Goal: Communication & Community: Answer question/provide support

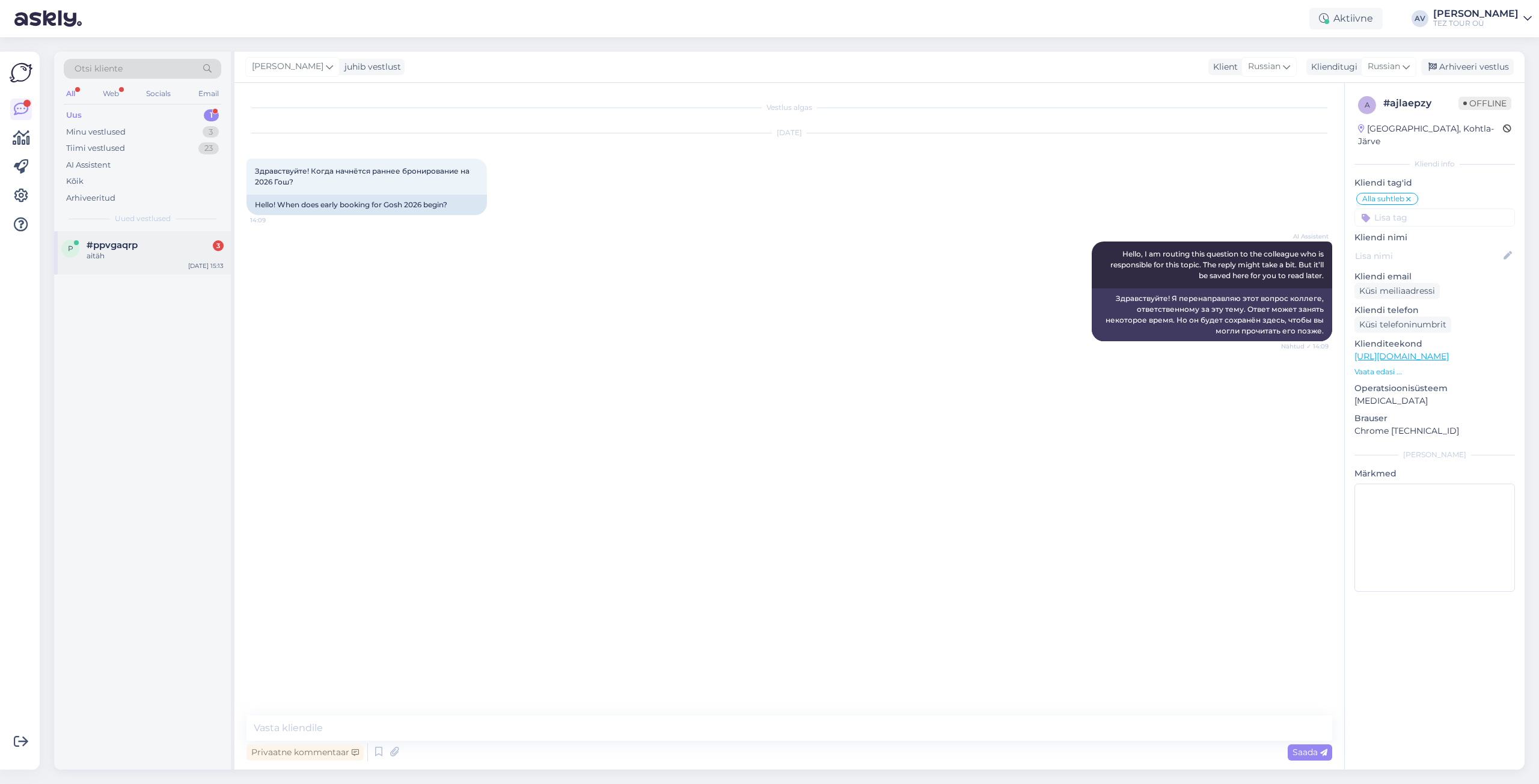
click at [142, 252] on div "aitäh" at bounding box center [155, 255] width 137 height 11
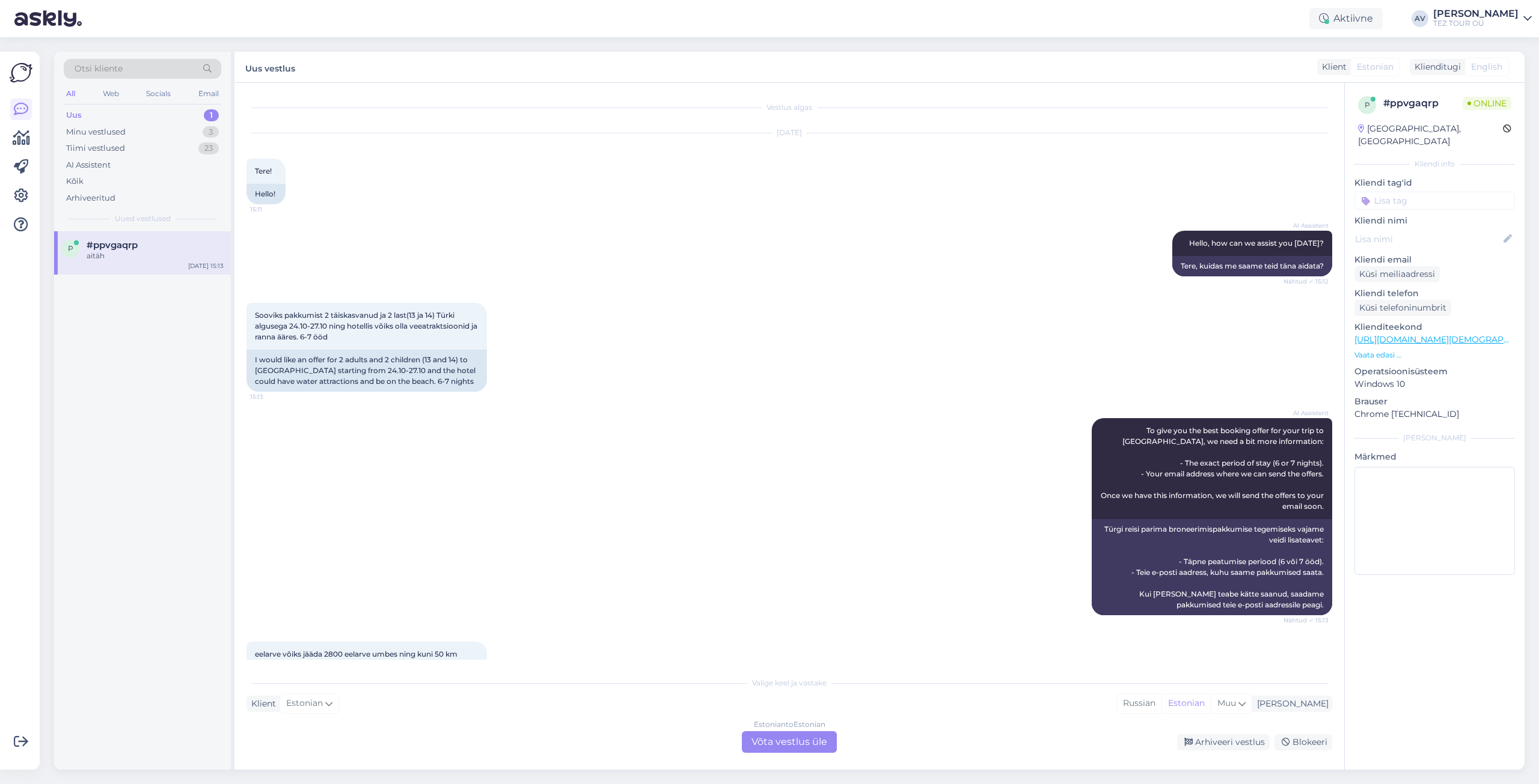
scroll to position [135, 0]
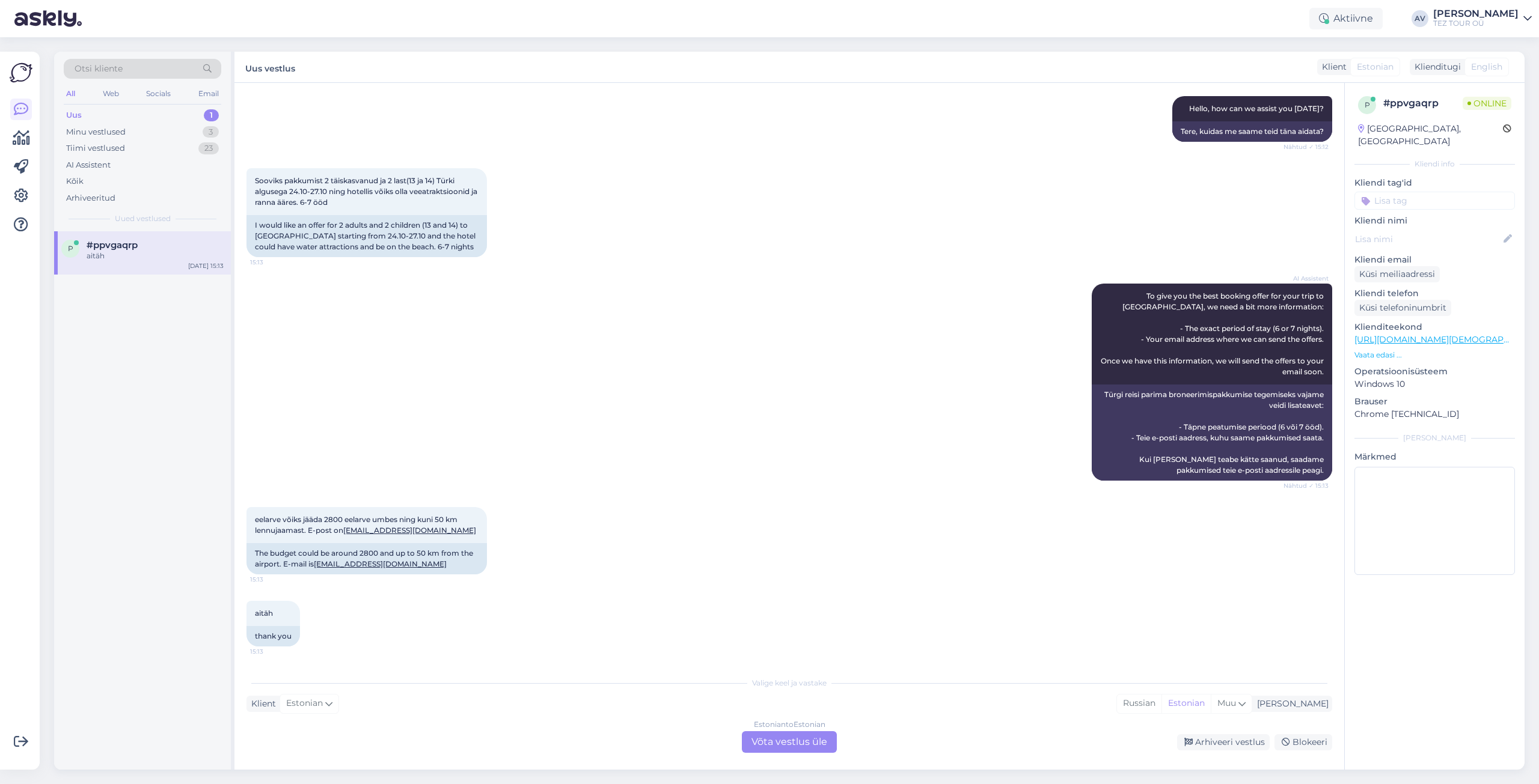
click at [785, 738] on div "Estonian to Estonian Võta vestlus üle" at bounding box center [789, 742] width 95 height 22
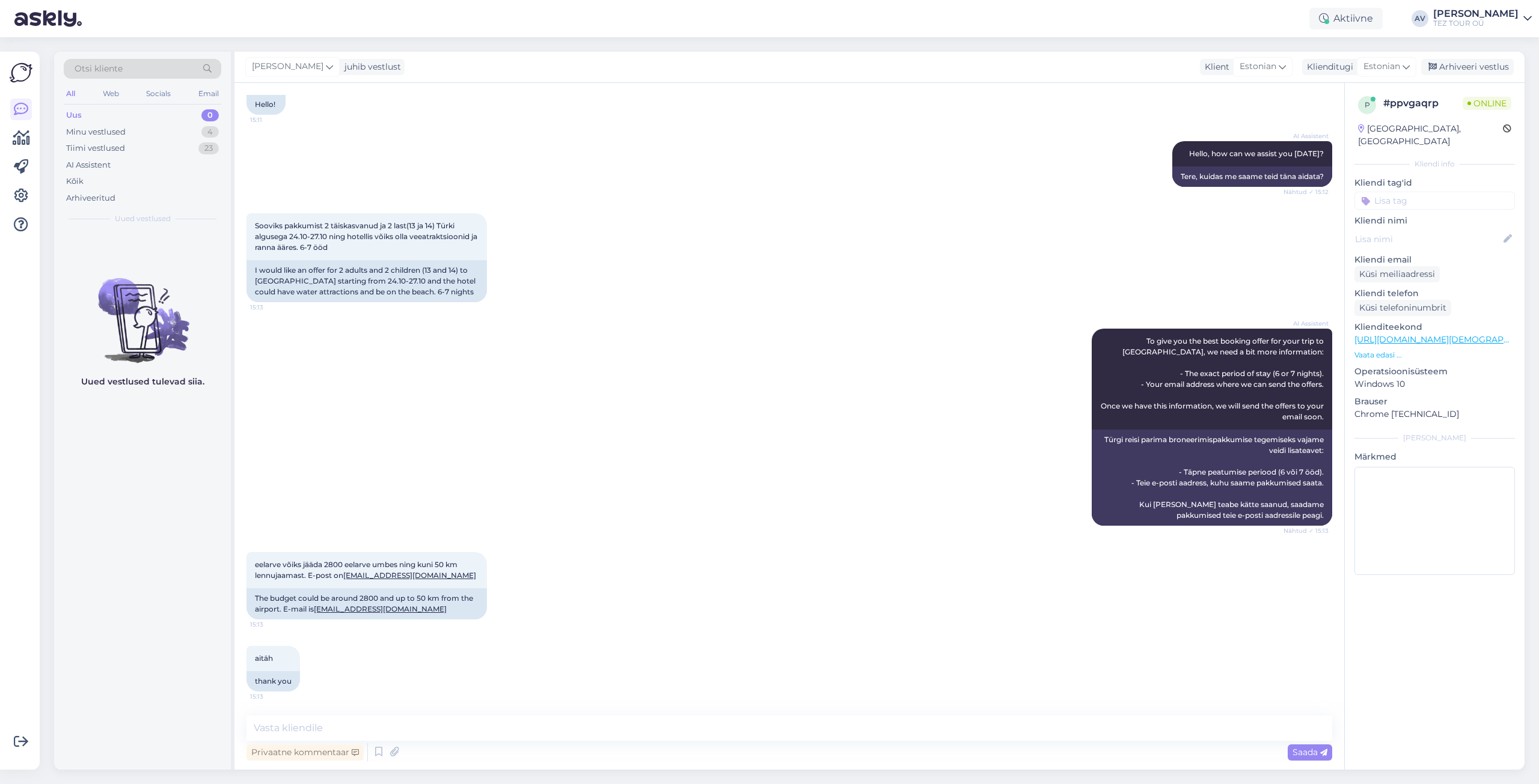
click at [1395, 192] on input at bounding box center [1434, 200] width 161 height 18
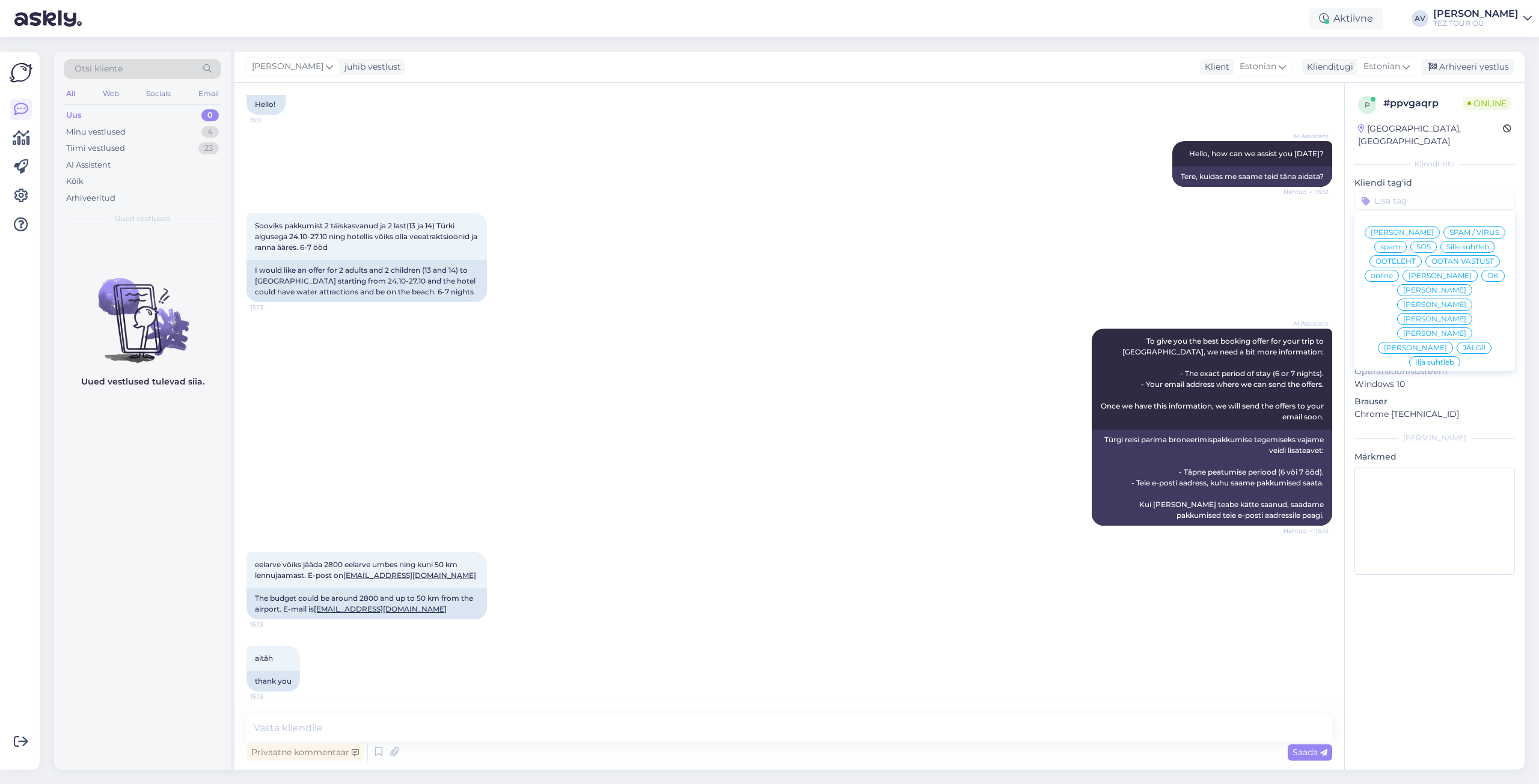
click at [1424, 445] on span "Alla suhtleb" at bounding box center [1435, 449] width 42 height 7
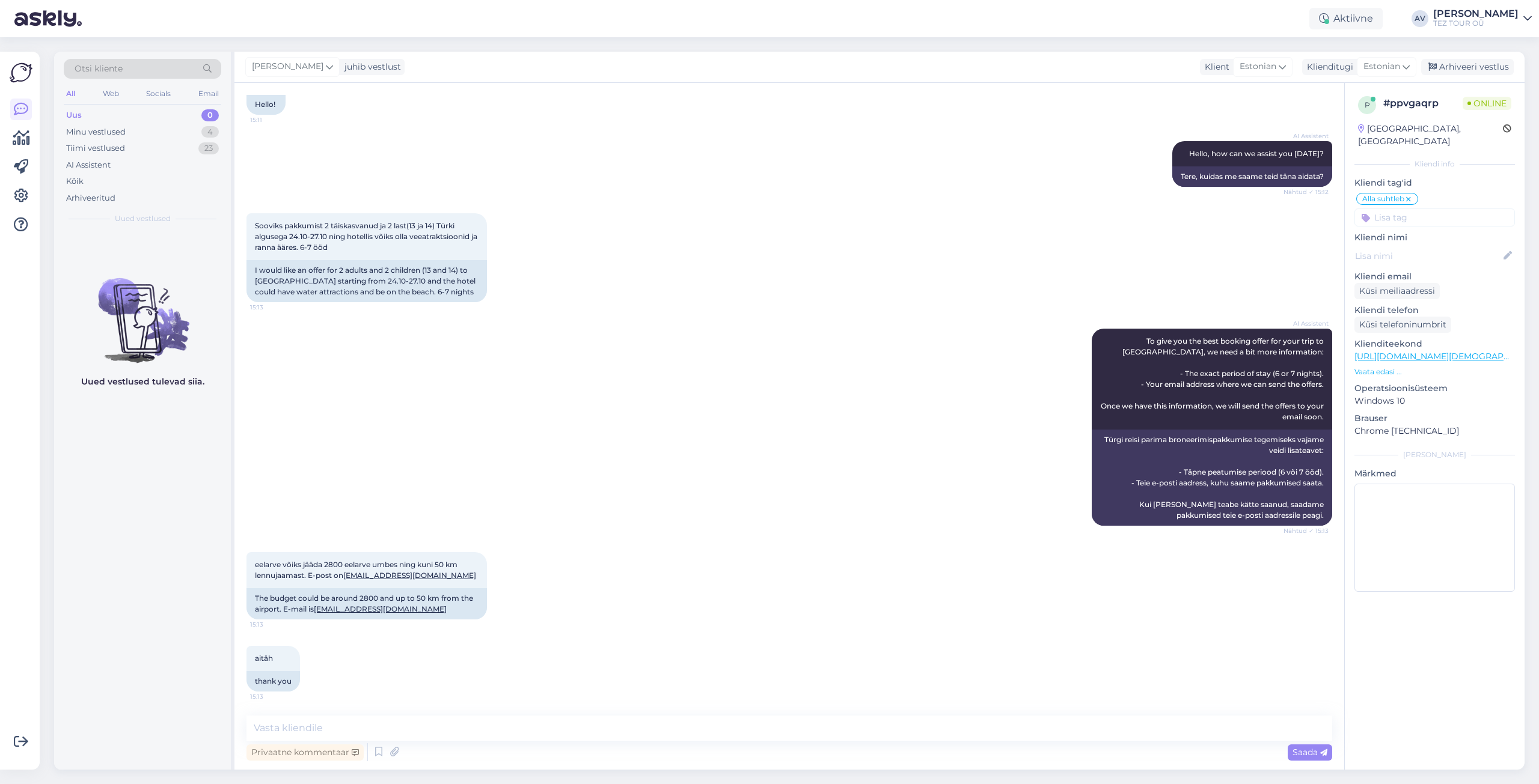
click at [1057, 704] on div "aitäh 15:13 thank you" at bounding box center [789, 668] width 1086 height 72
click at [655, 723] on textarea at bounding box center [789, 728] width 1086 height 25
click at [266, 727] on textarea "pdkkumine edatstud" at bounding box center [789, 728] width 1086 height 25
click at [333, 727] on textarea "pakkumine edatstud" at bounding box center [789, 728] width 1086 height 25
click at [338, 727] on textarea "pakkumine edastud" at bounding box center [789, 728] width 1086 height 25
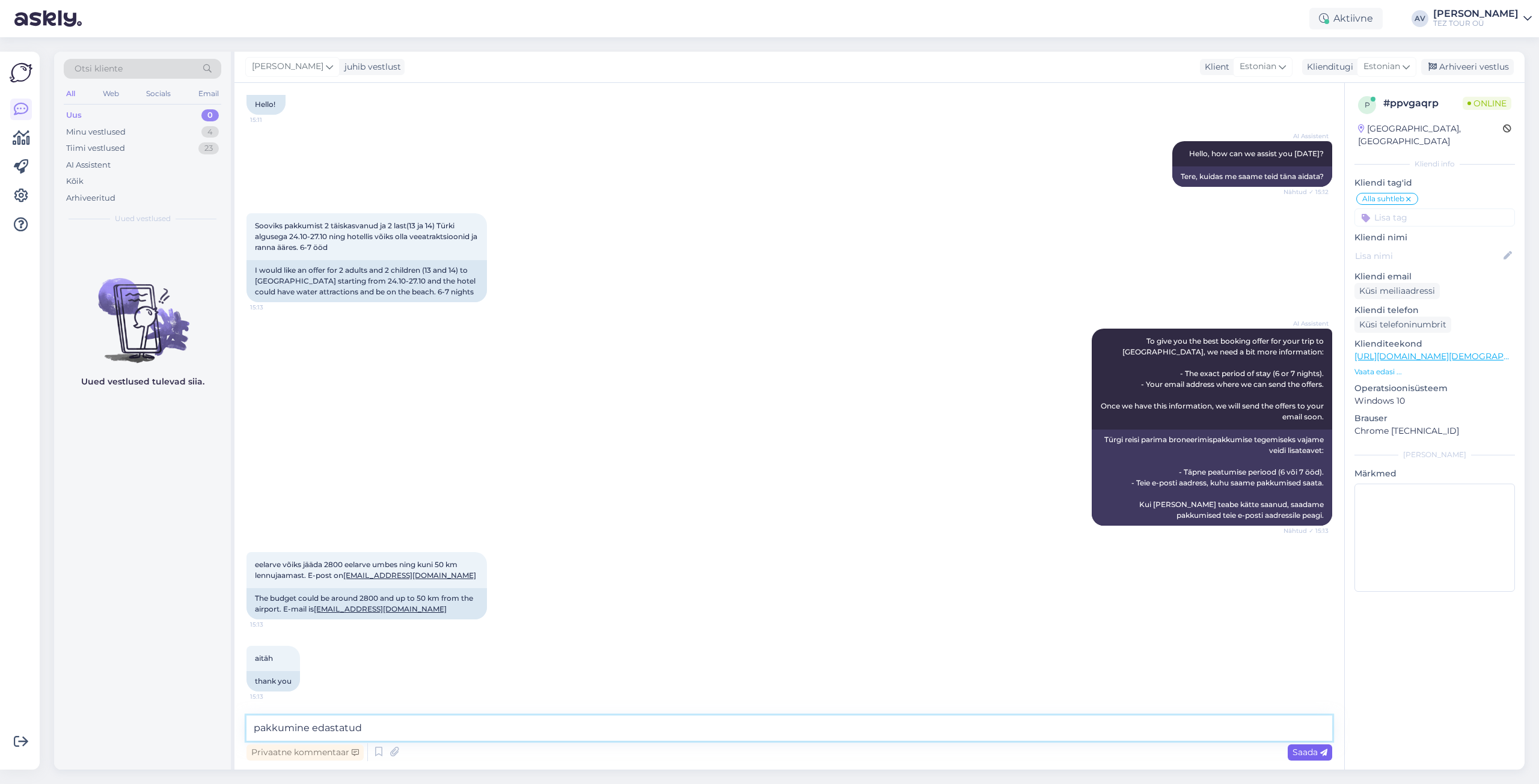
type textarea "pakkumine edastatud"
click at [1330, 756] on div "Saada" at bounding box center [1310, 752] width 44 height 16
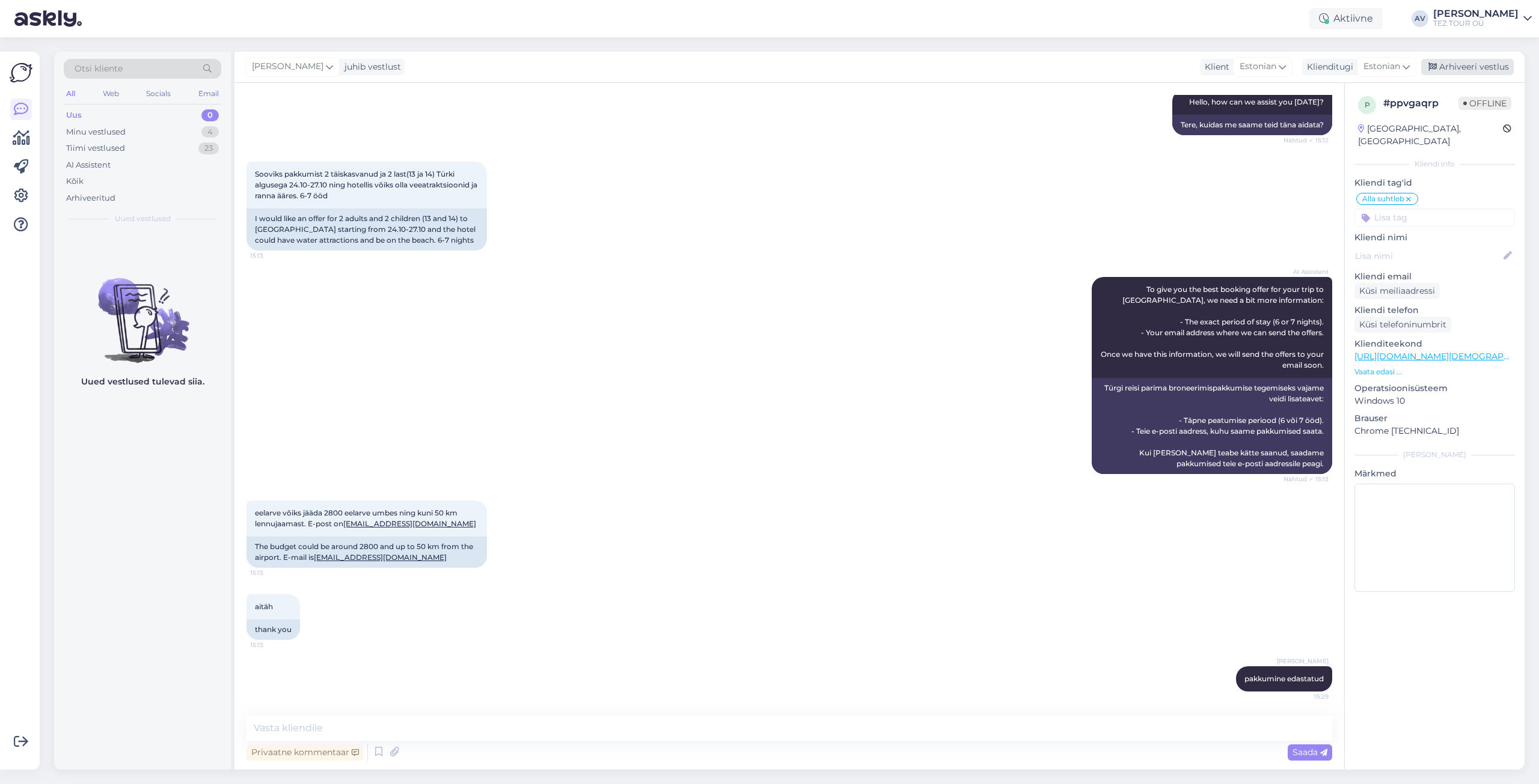
click at [1448, 66] on div "Arhiveeri vestlus" at bounding box center [1467, 67] width 92 height 16
click at [113, 135] on div "Minu vestlused" at bounding box center [96, 132] width 59 height 12
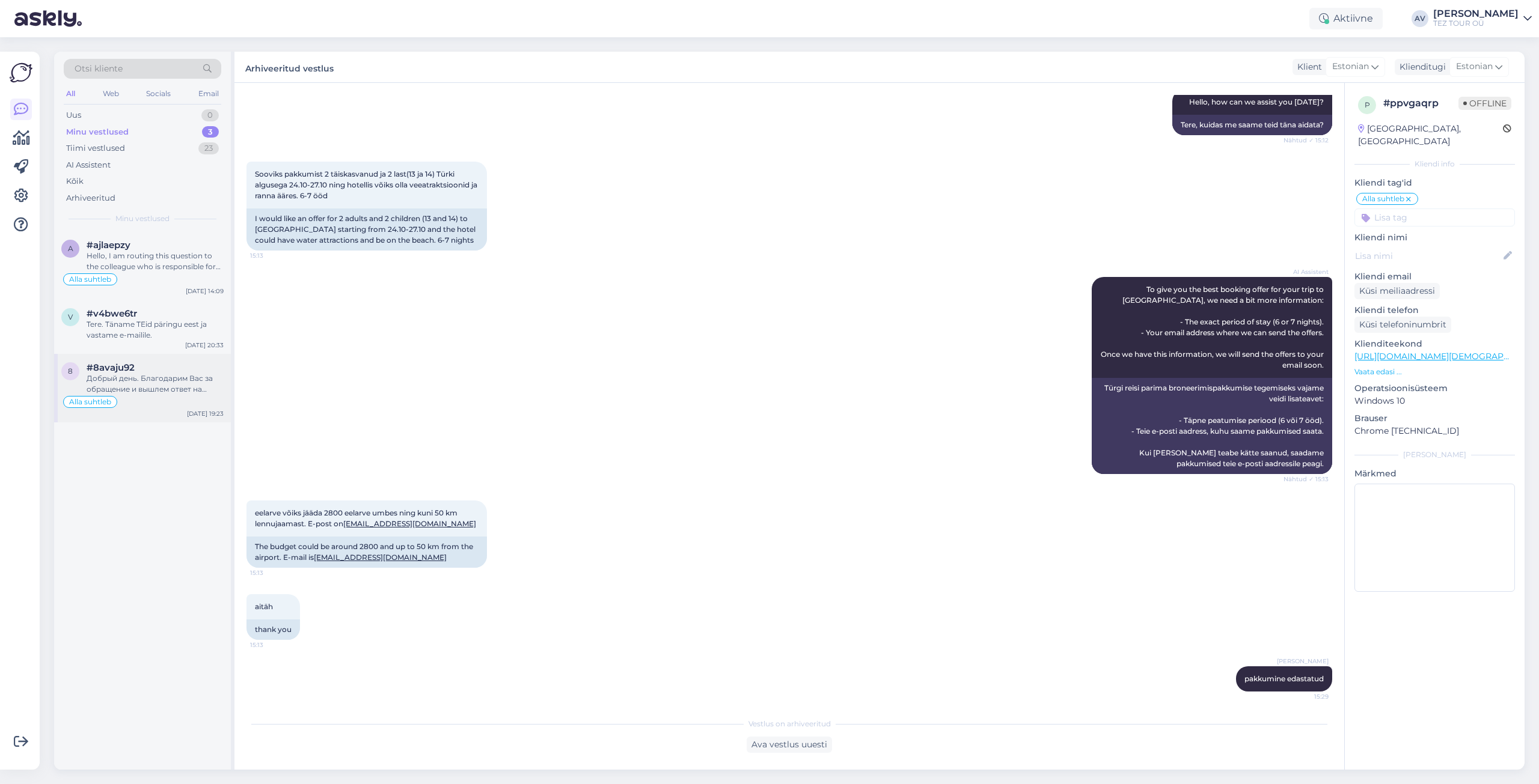
click at [144, 360] on div "8 #8avaju92 Добрый день. Благодарим Вас за обращение и вышлем ответ на указанны…" at bounding box center [142, 388] width 177 height 69
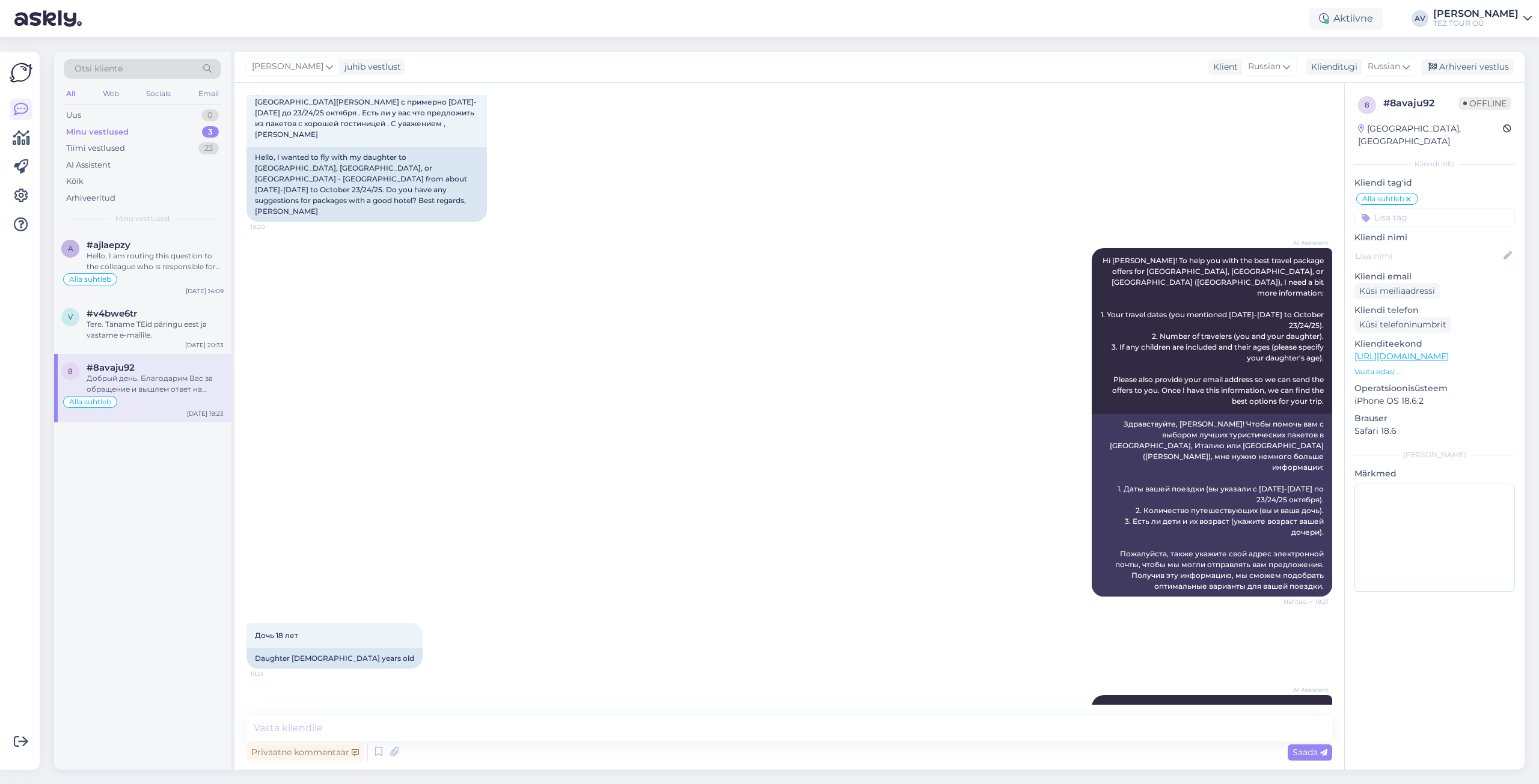
scroll to position [0, 0]
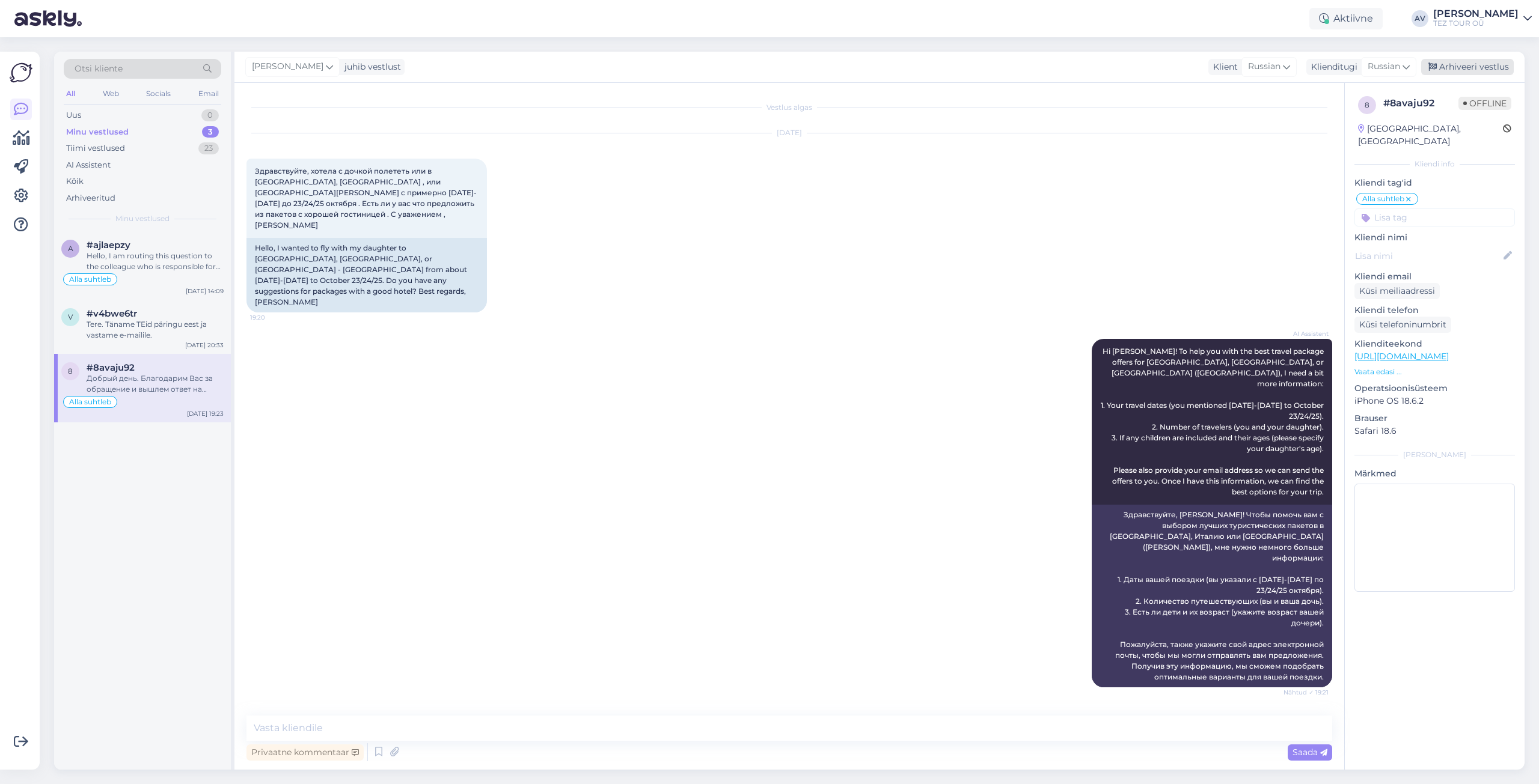
click at [1492, 64] on div "Arhiveeri vestlus" at bounding box center [1467, 67] width 92 height 16
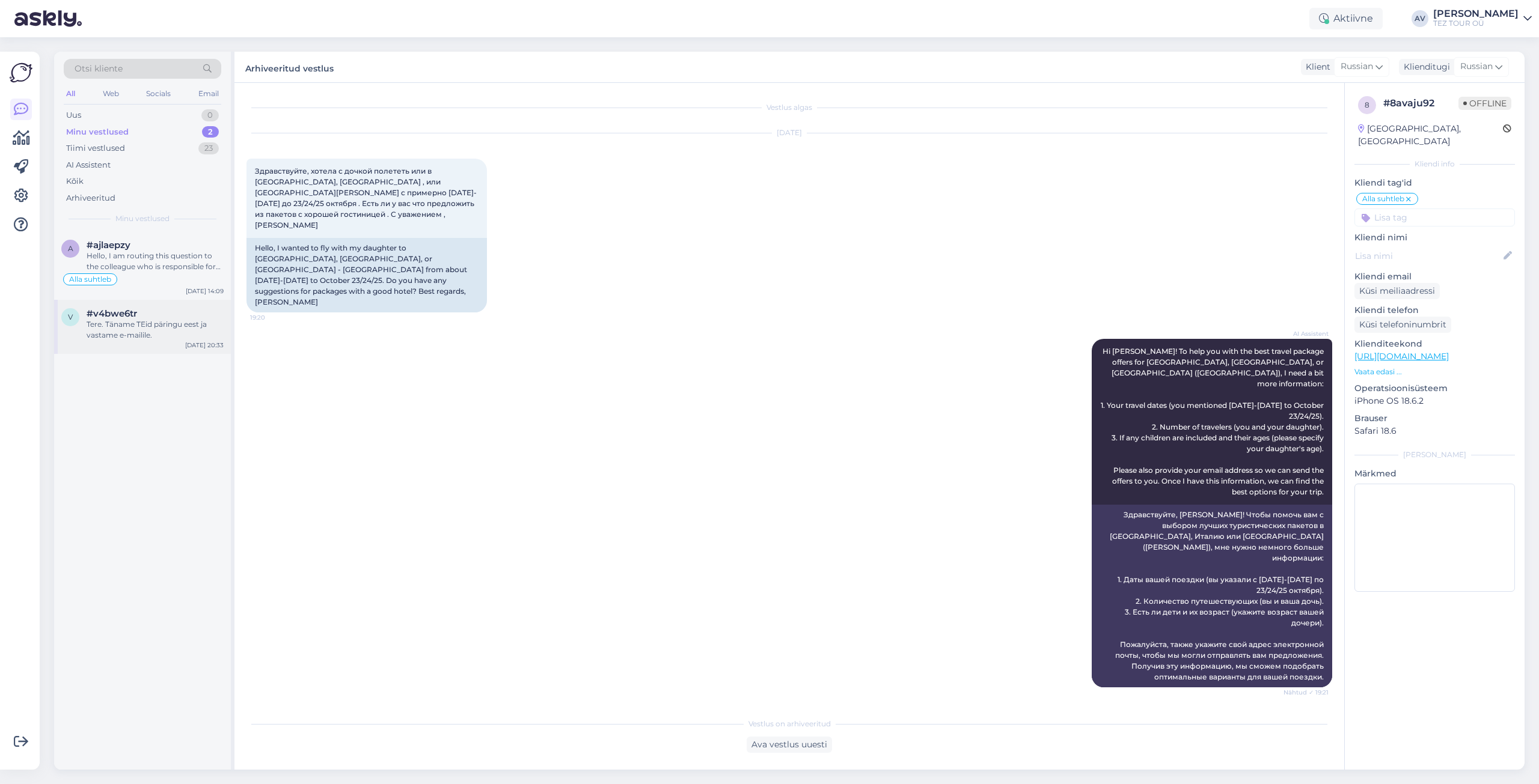
click at [162, 330] on div "Tere. Täname TEid päringu eest ja vastame e-mailile." at bounding box center [155, 330] width 137 height 22
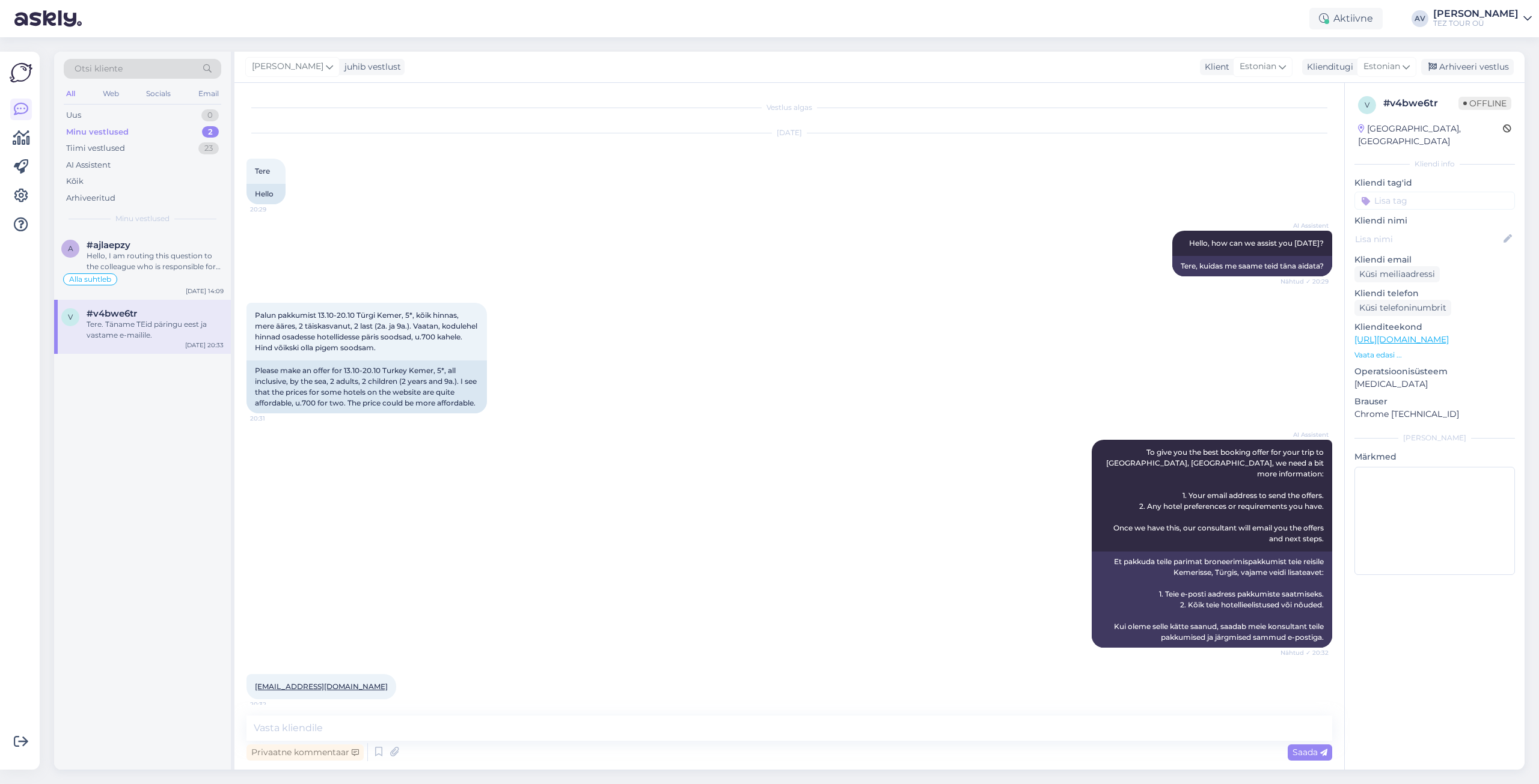
scroll to position [49, 0]
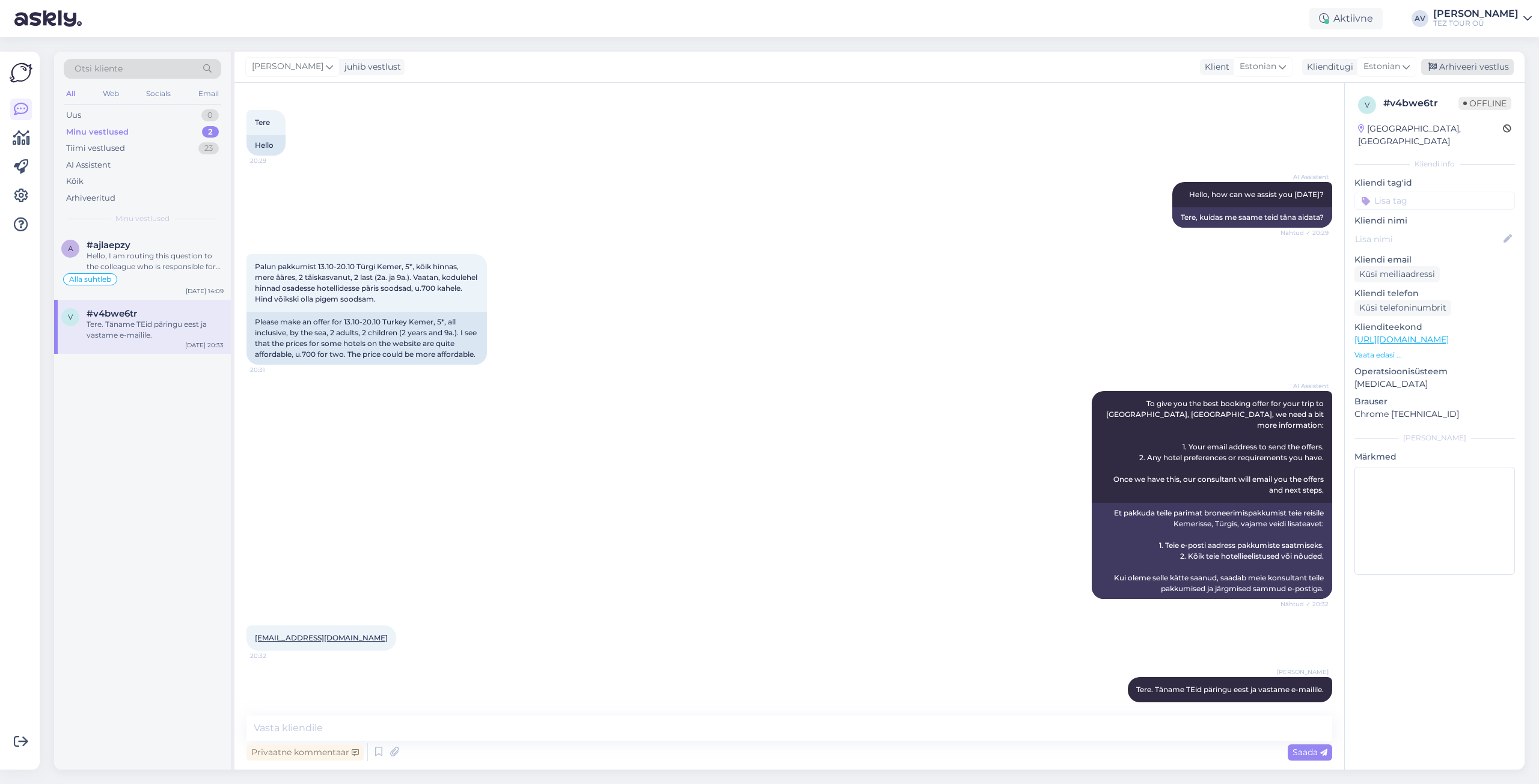
click at [1478, 67] on div "Arhiveeri vestlus" at bounding box center [1467, 67] width 92 height 16
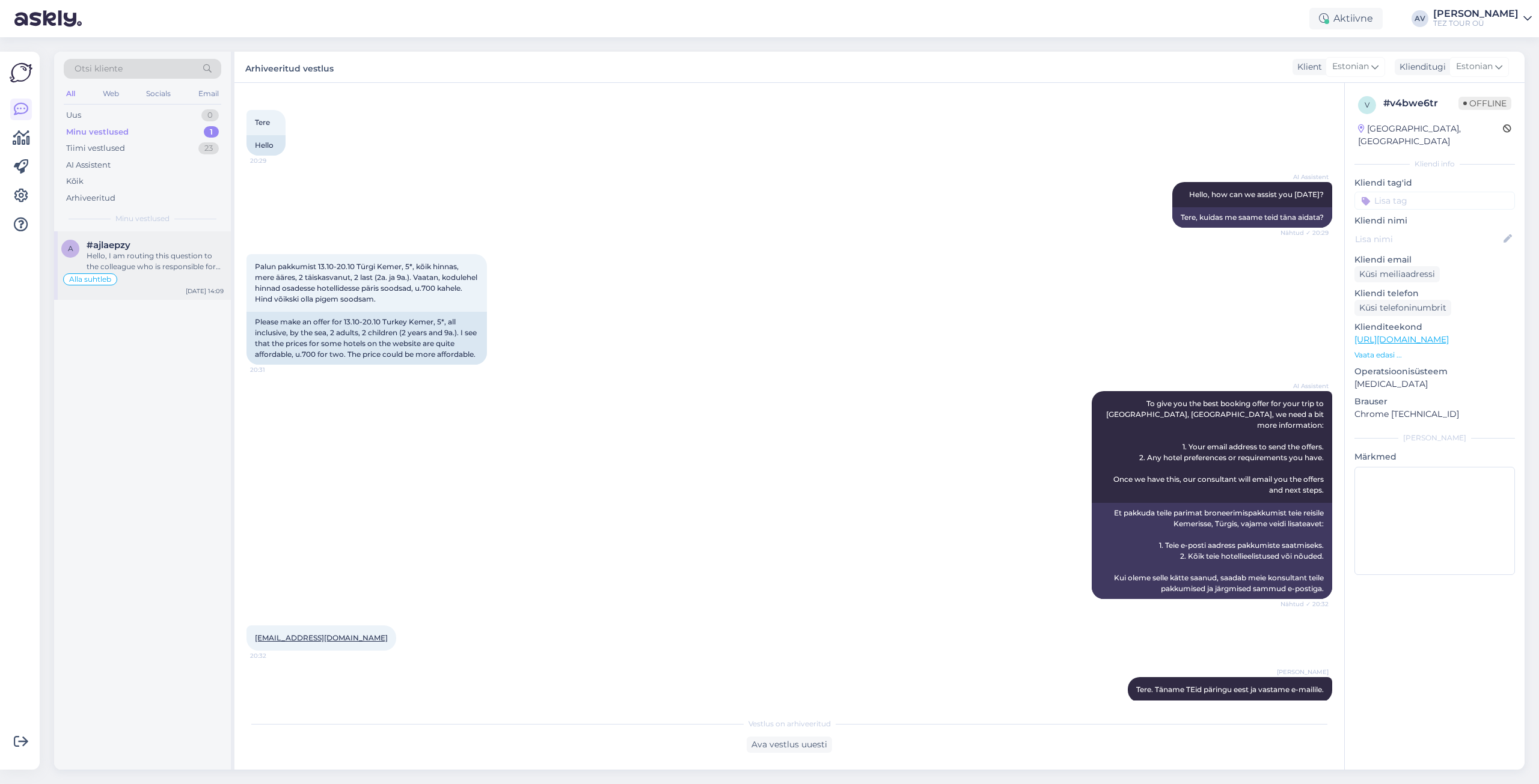
click at [128, 262] on div "Hello, I am routing this question to the colleague who is responsible for this …" at bounding box center [155, 261] width 137 height 22
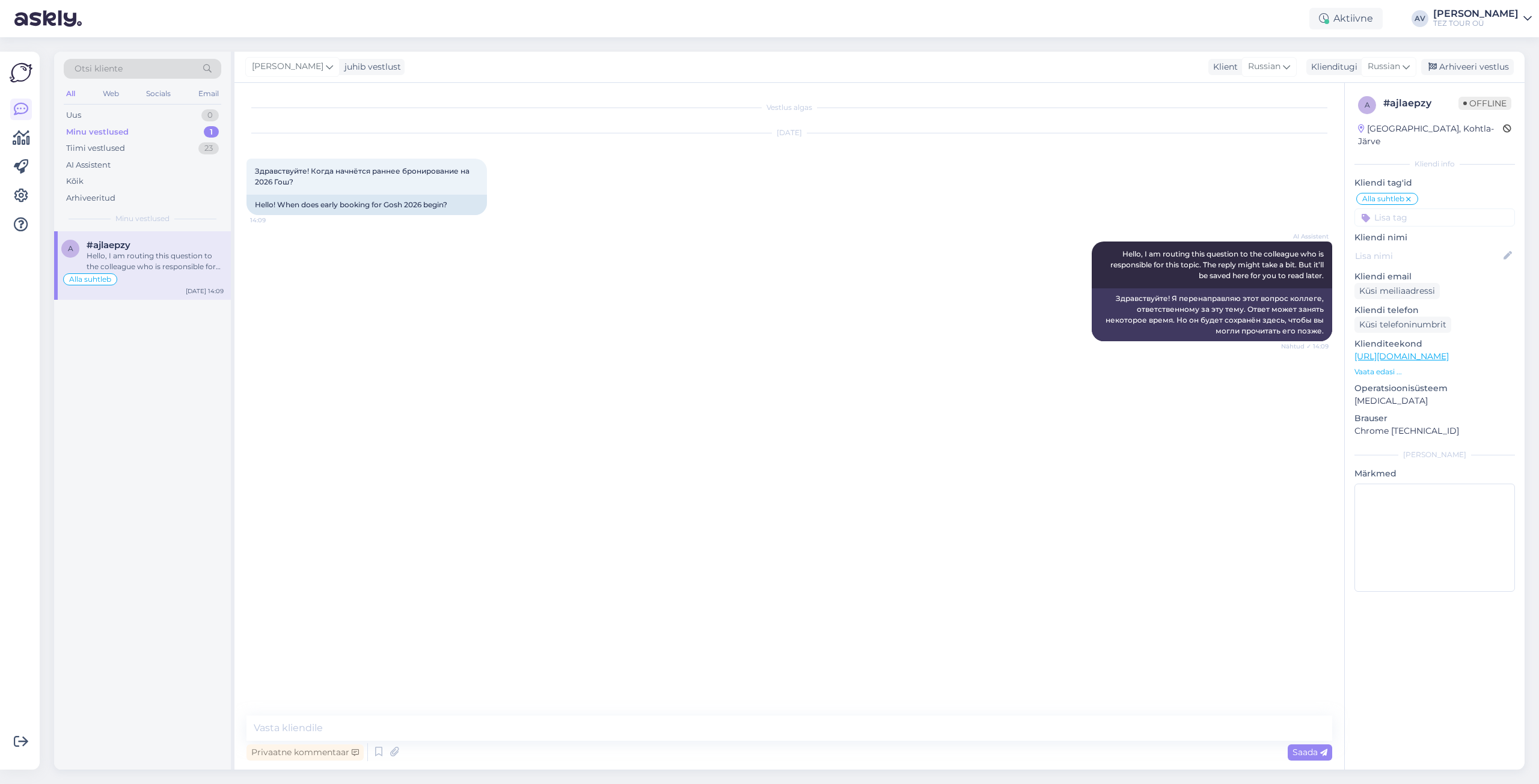
click at [1410, 195] on icon at bounding box center [1408, 199] width 7 height 9
click at [1402, 193] on input at bounding box center [1434, 200] width 161 height 18
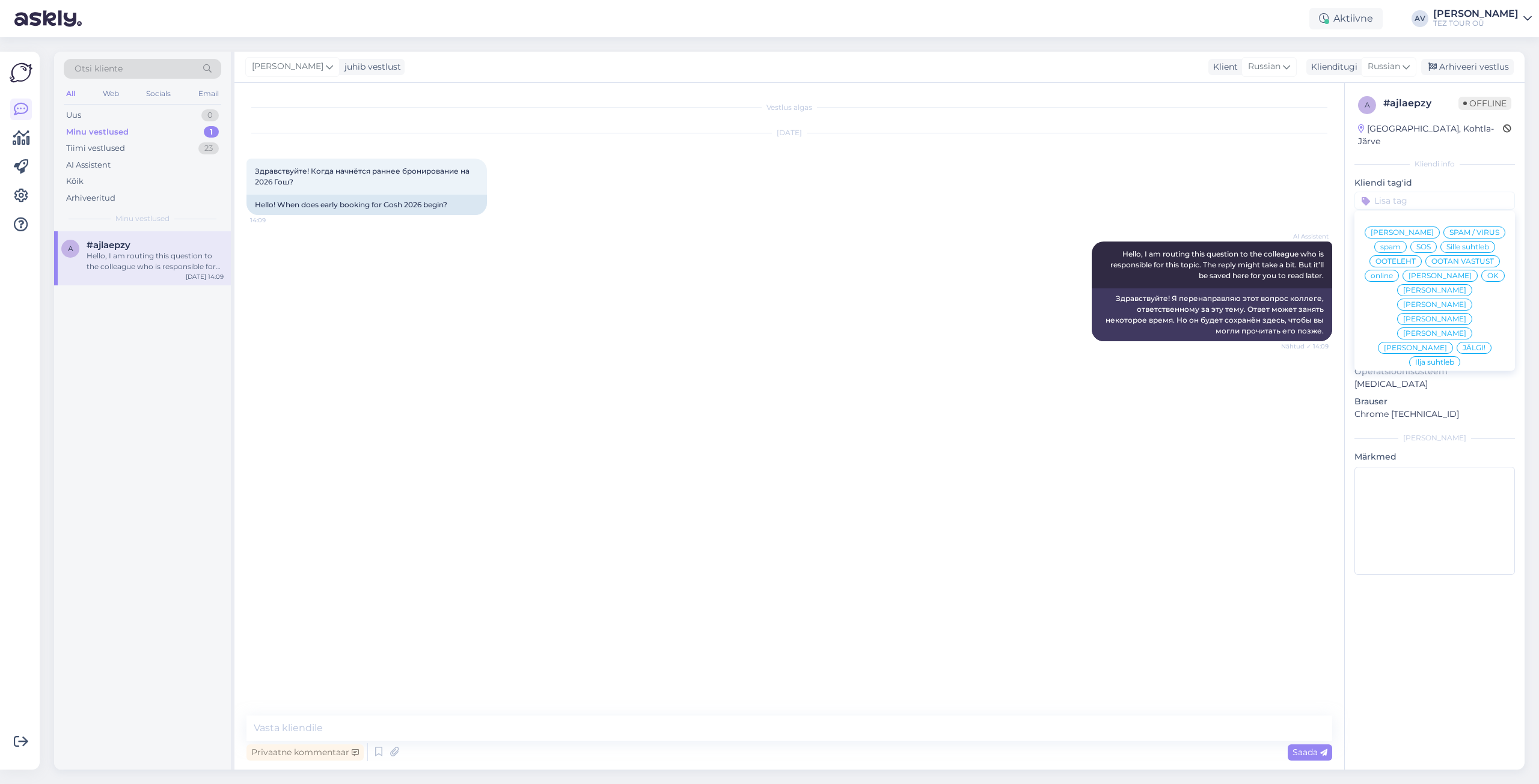
click at [1435, 359] on span "Ilja suhtleb" at bounding box center [1435, 363] width 39 height 7
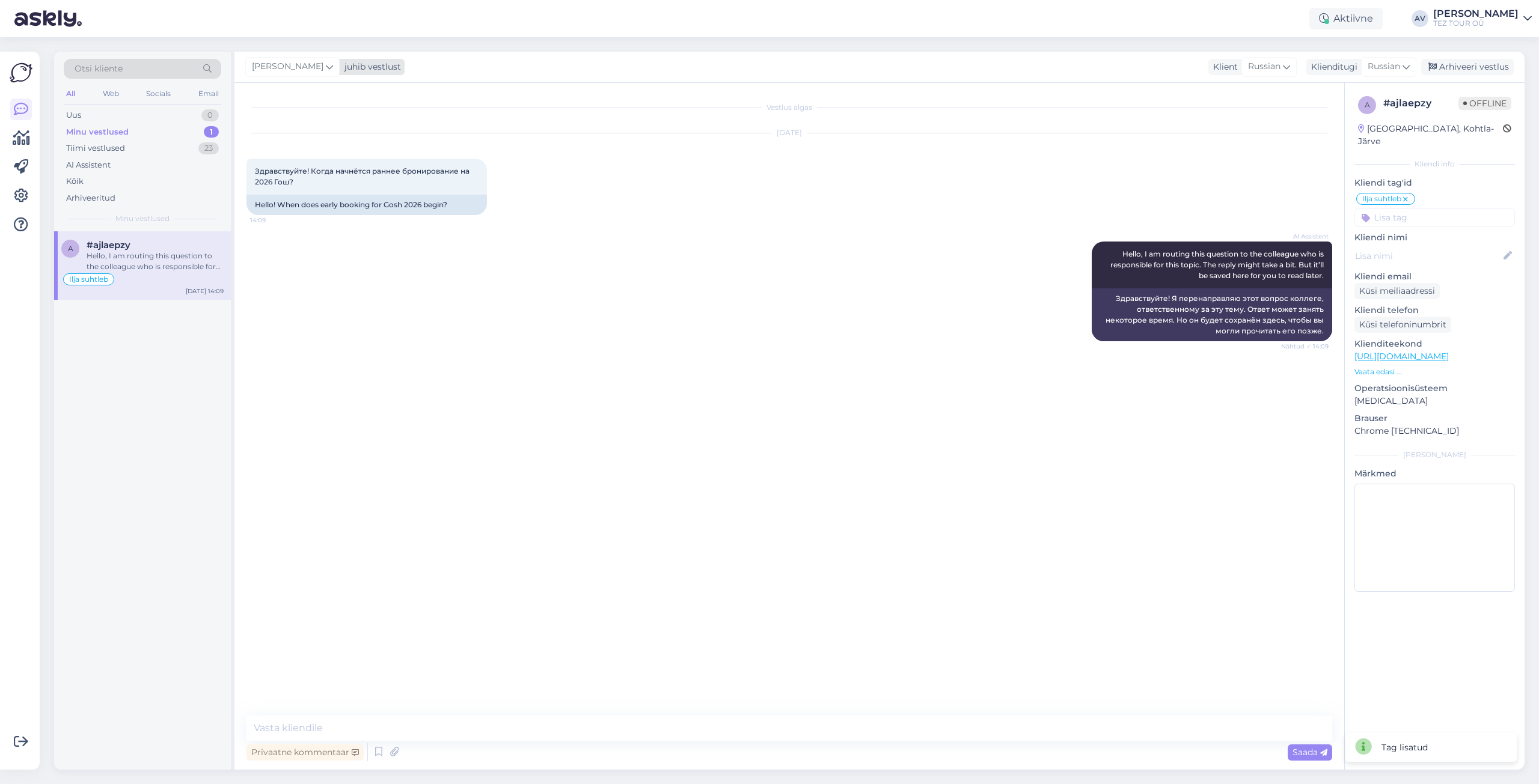
click at [326, 67] on icon at bounding box center [330, 66] width 7 height 13
click at [315, 208] on div "[EMAIL_ADDRESS][DOMAIN_NAME]" at bounding box center [327, 213] width 100 height 11
